Goal: Task Accomplishment & Management: Complete application form

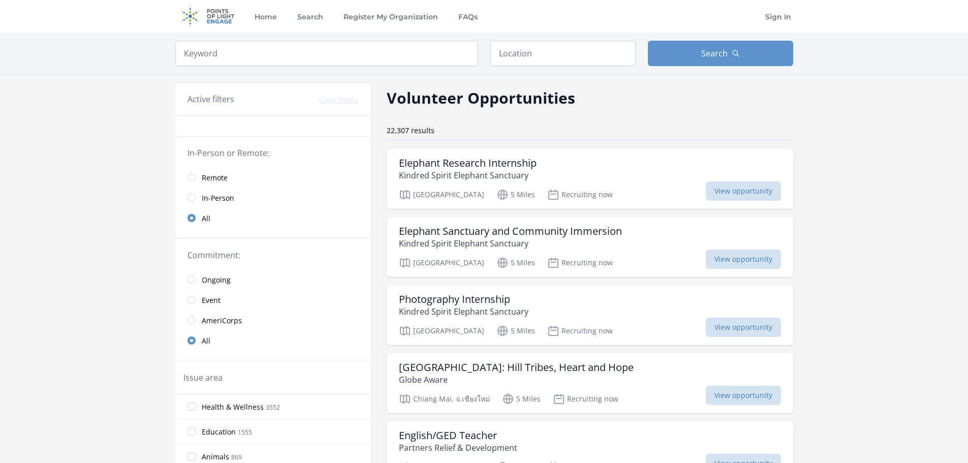
scroll to position [51, 0]
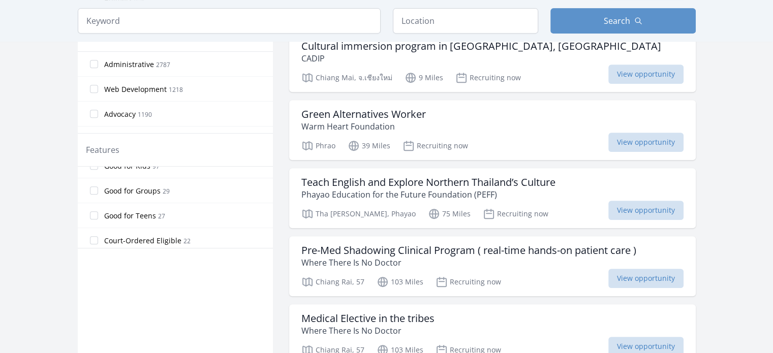
scroll to position [214, 0]
click at [89, 209] on label "Good for Teens 27" at bounding box center [175, 213] width 195 height 20
click at [90, 209] on input "Good for Teens 27" at bounding box center [94, 213] width 8 height 8
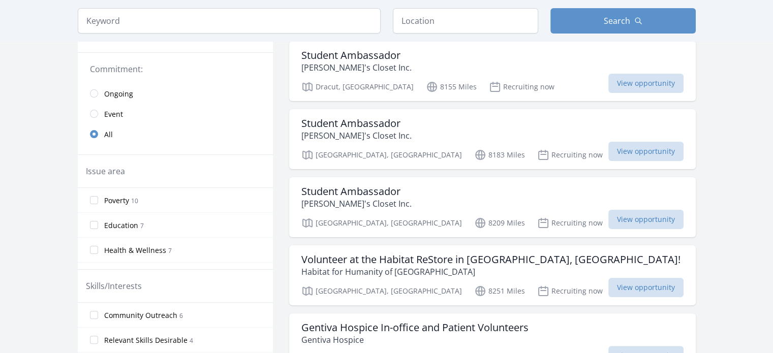
scroll to position [203, 0]
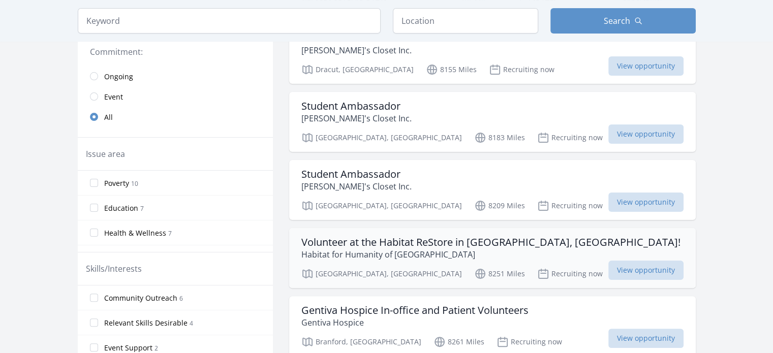
click at [502, 236] on h3 "Volunteer at the Habitat ReStore in Wallingford, CT!" at bounding box center [490, 242] width 379 height 12
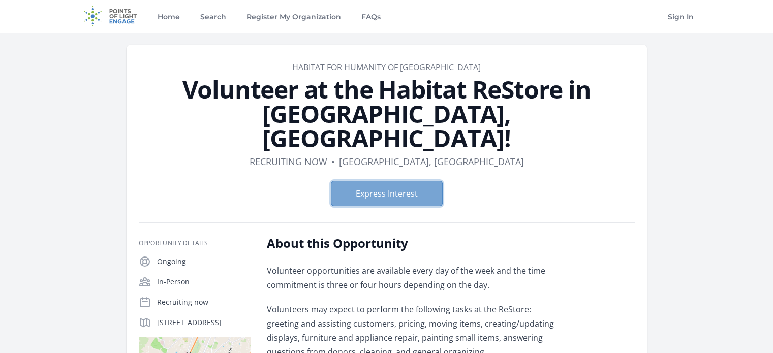
click at [409, 181] on button "Express Interest" at bounding box center [387, 193] width 112 height 25
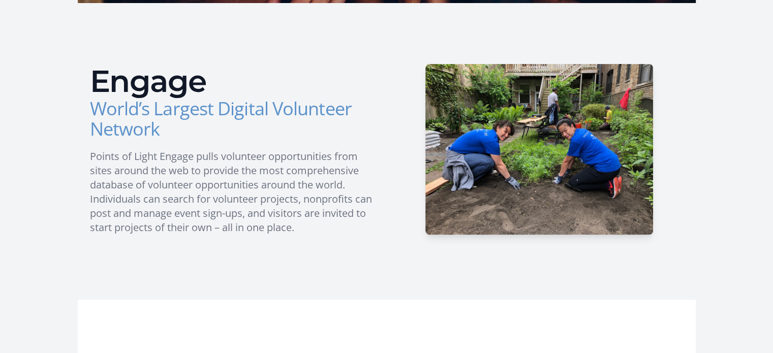
scroll to position [406, 0]
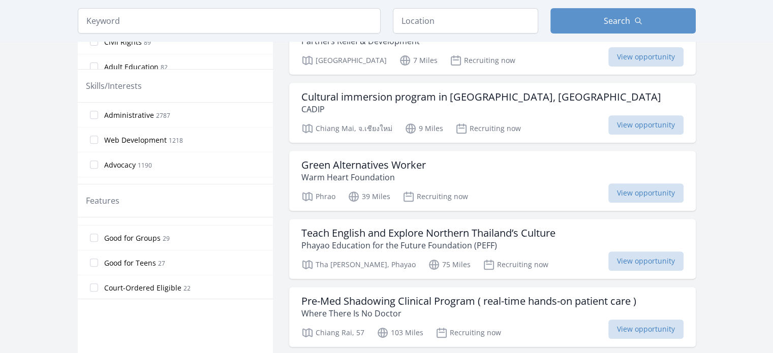
scroll to position [240, 0]
click at [93, 236] on input "Good for Teens 27" at bounding box center [94, 238] width 8 height 8
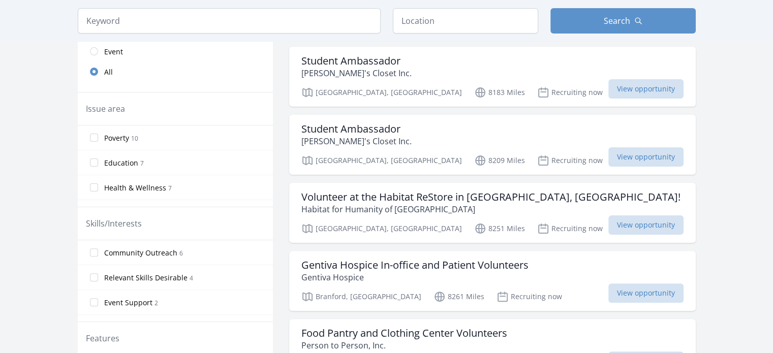
scroll to position [183, 0]
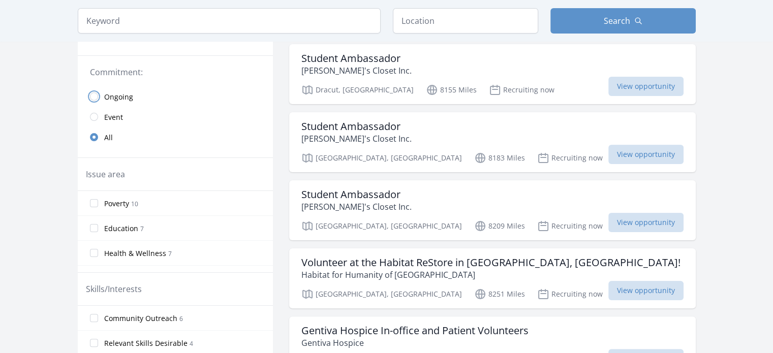
click at [91, 96] on input "radio" at bounding box center [94, 96] width 8 height 8
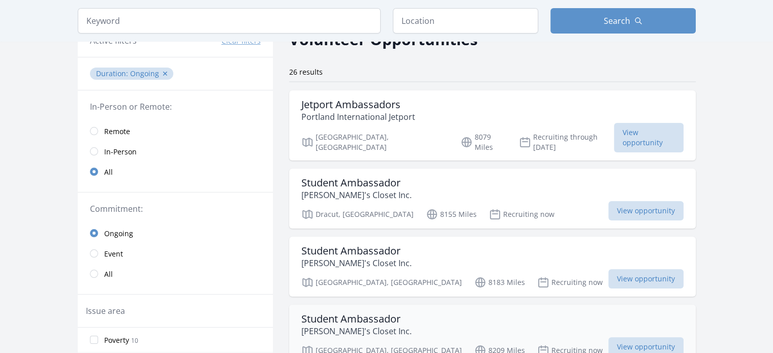
scroll to position [43, 0]
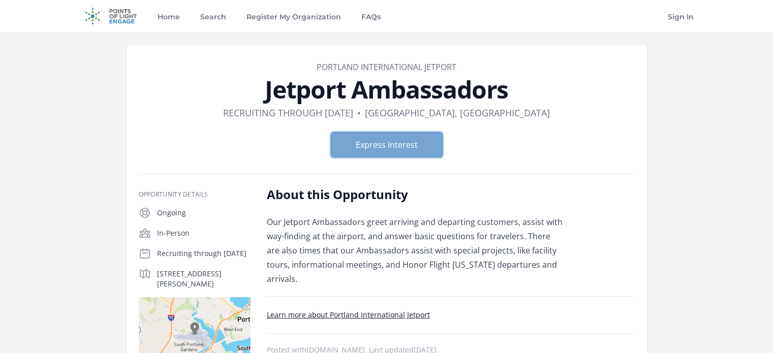
drag, startPoint x: 420, startPoint y: 146, endPoint x: 401, endPoint y: 142, distance: 19.6
click at [401, 142] on button "Express Interest" at bounding box center [387, 144] width 112 height 25
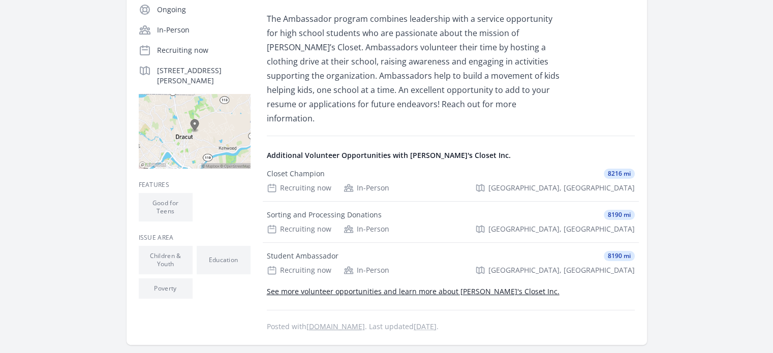
scroll to position [102, 0]
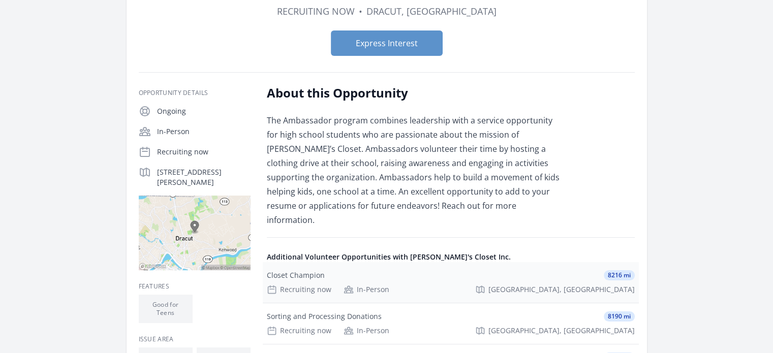
click at [301, 268] on div "Closet Champion 8216 mi Recruiting now In-Person [GEOGRAPHIC_DATA], [GEOGRAPHIC…" at bounding box center [451, 282] width 376 height 41
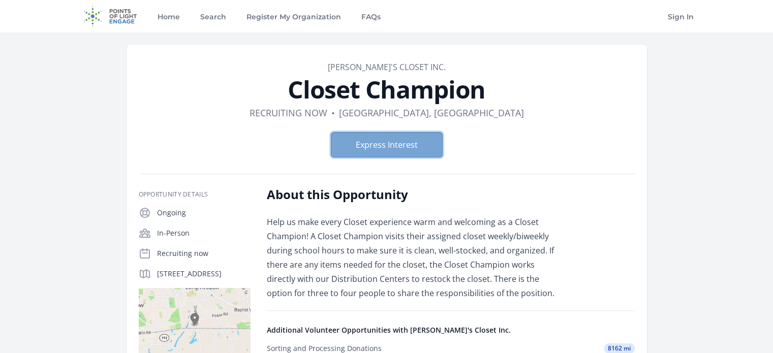
click at [391, 145] on button "Express Interest" at bounding box center [387, 144] width 112 height 25
